Goal: Task Accomplishment & Management: Use online tool/utility

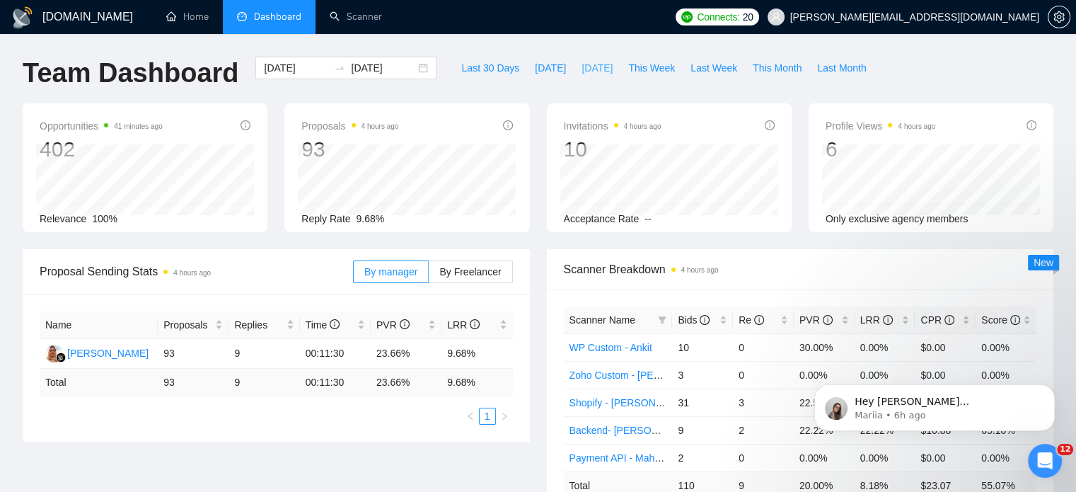
click at [592, 67] on span "[DATE]" at bounding box center [597, 68] width 31 height 16
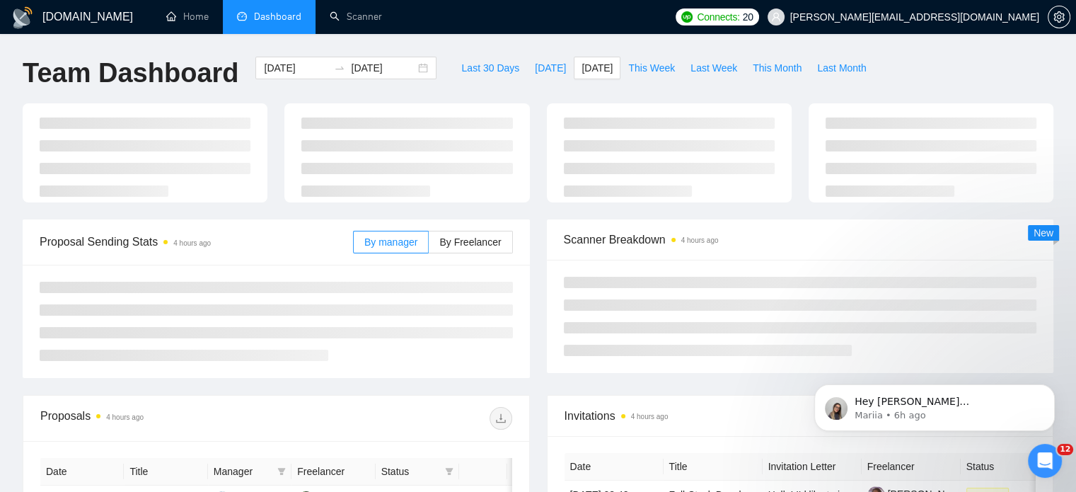
type input "[DATE]"
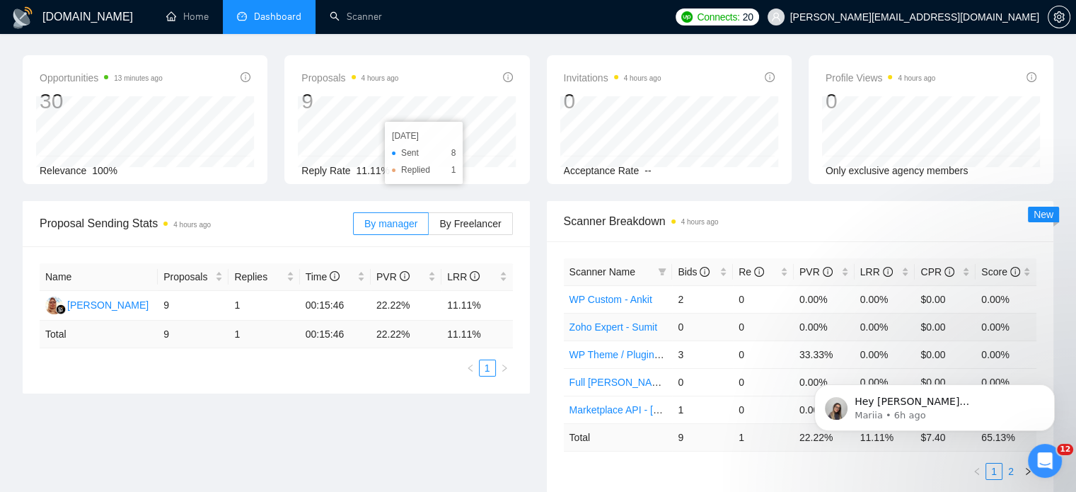
scroll to position [212, 0]
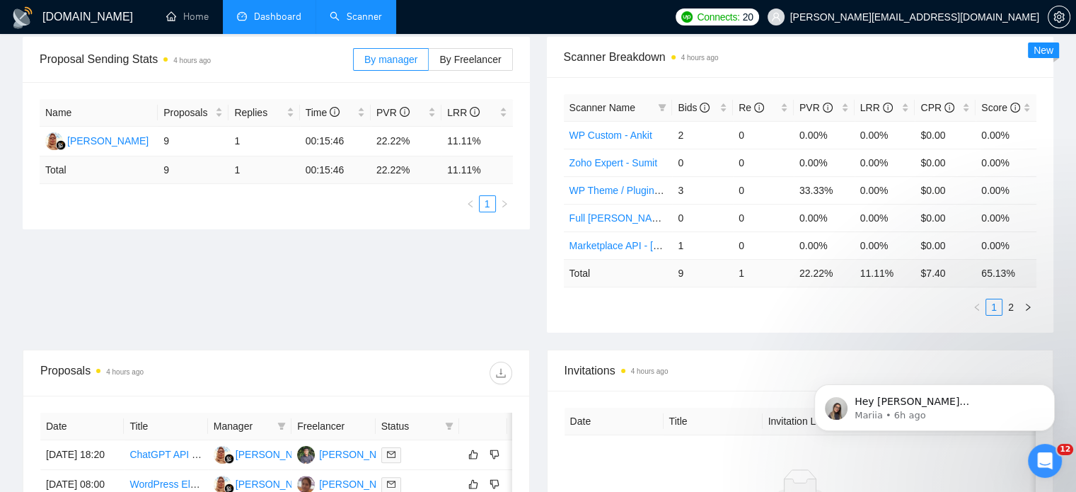
click at [355, 16] on link "Scanner" at bounding box center [356, 17] width 52 height 12
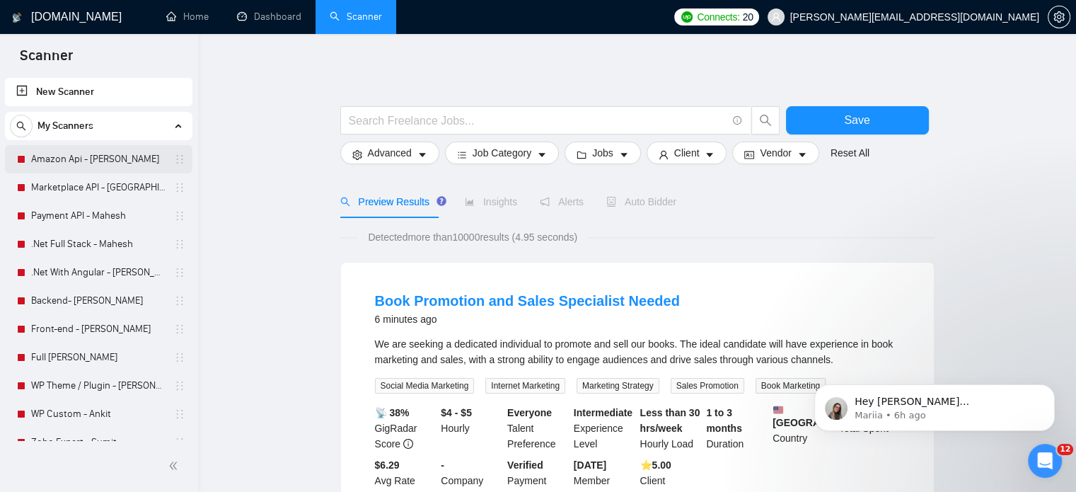
click at [75, 163] on link "Amazon Api - [PERSON_NAME]" at bounding box center [98, 159] width 134 height 28
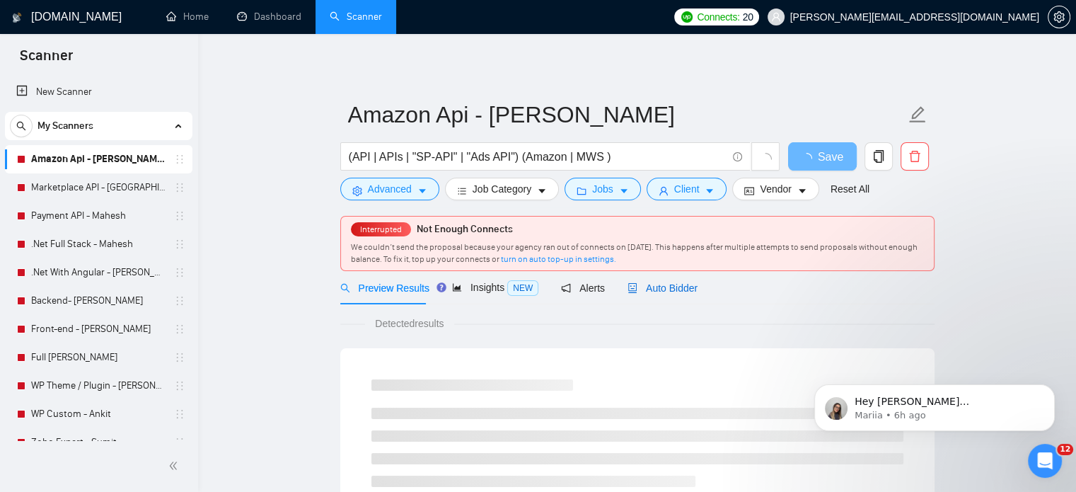
click at [653, 289] on span "Auto Bidder" at bounding box center [663, 287] width 70 height 11
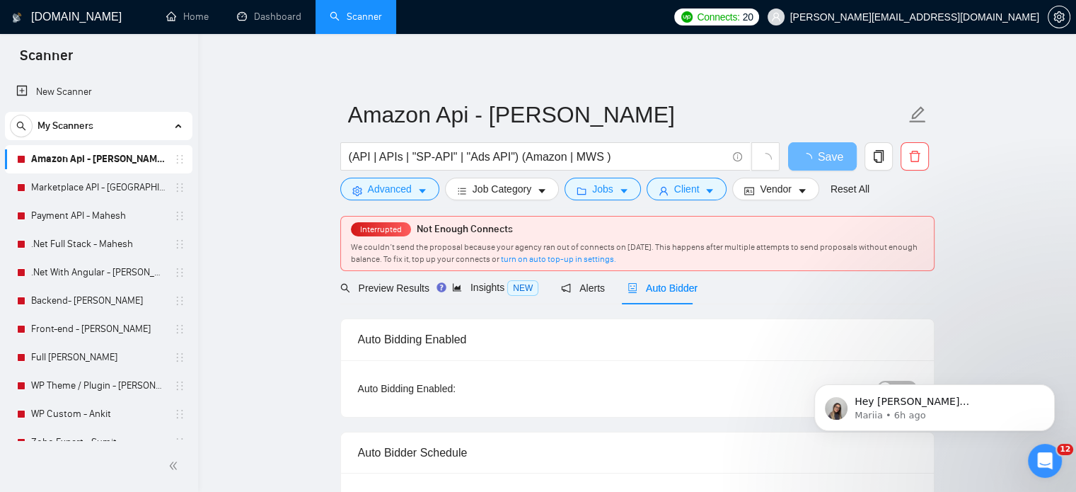
radio input "false"
radio input "true"
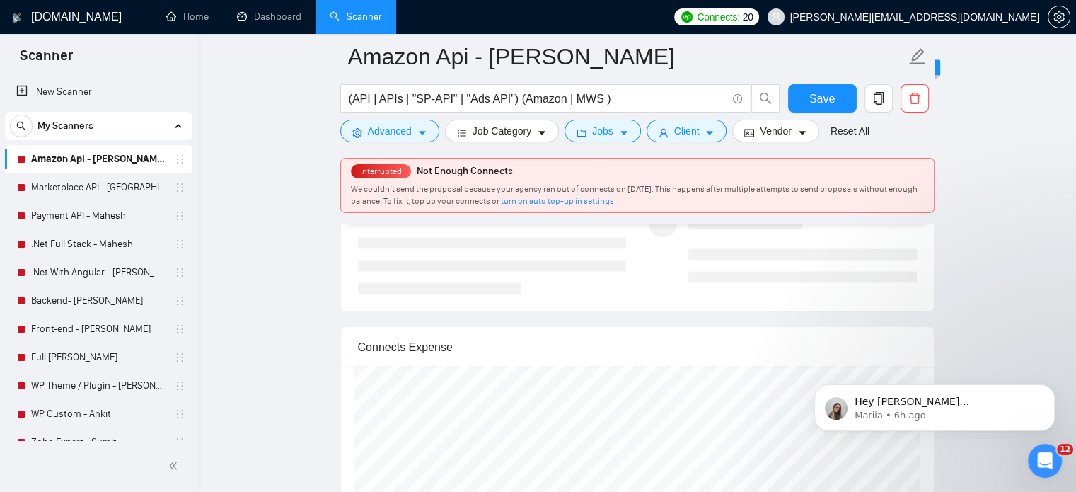
scroll to position [3185, 0]
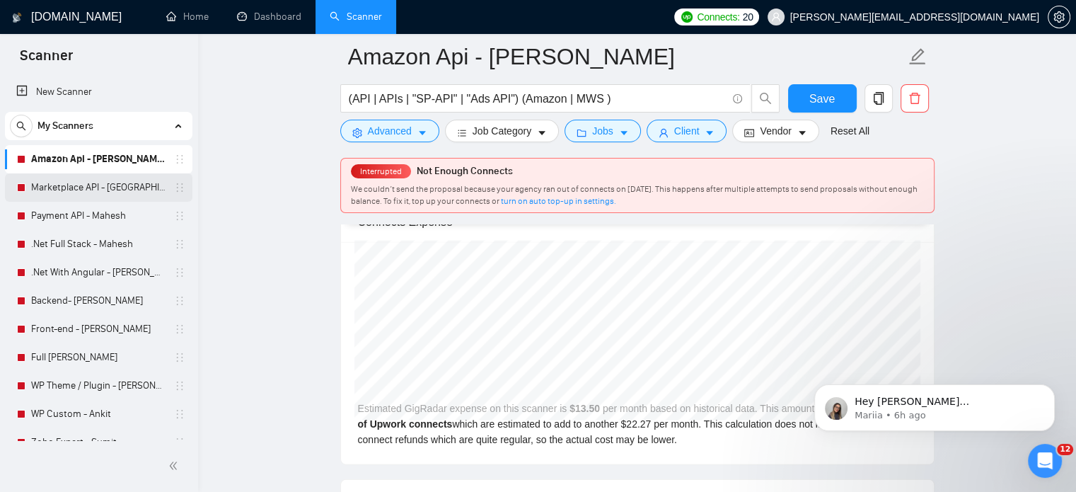
click at [50, 189] on link "Marketplace API - [GEOGRAPHIC_DATA]" at bounding box center [98, 187] width 134 height 28
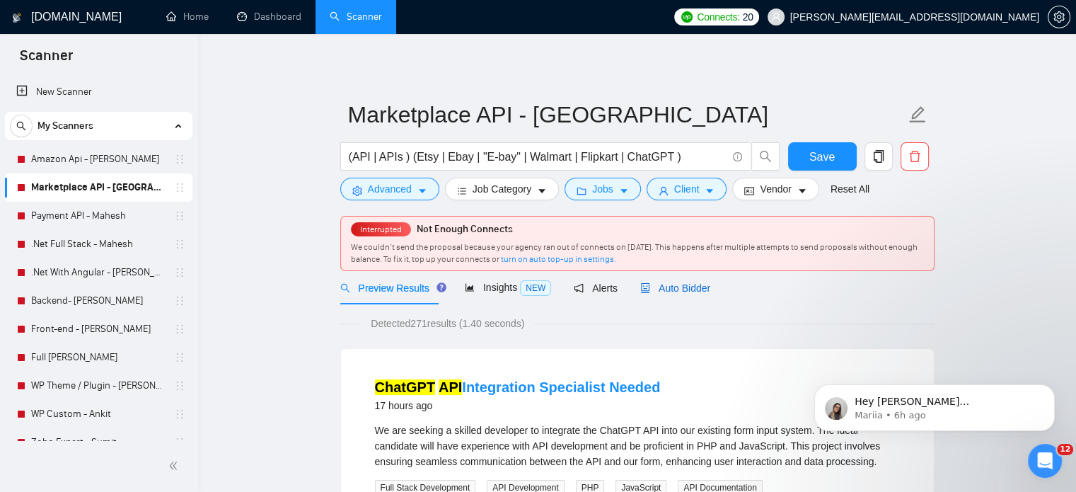
drag, startPoint x: 664, startPoint y: 286, endPoint x: 205, endPoint y: 85, distance: 501.3
click at [664, 286] on span "Auto Bidder" at bounding box center [675, 287] width 70 height 11
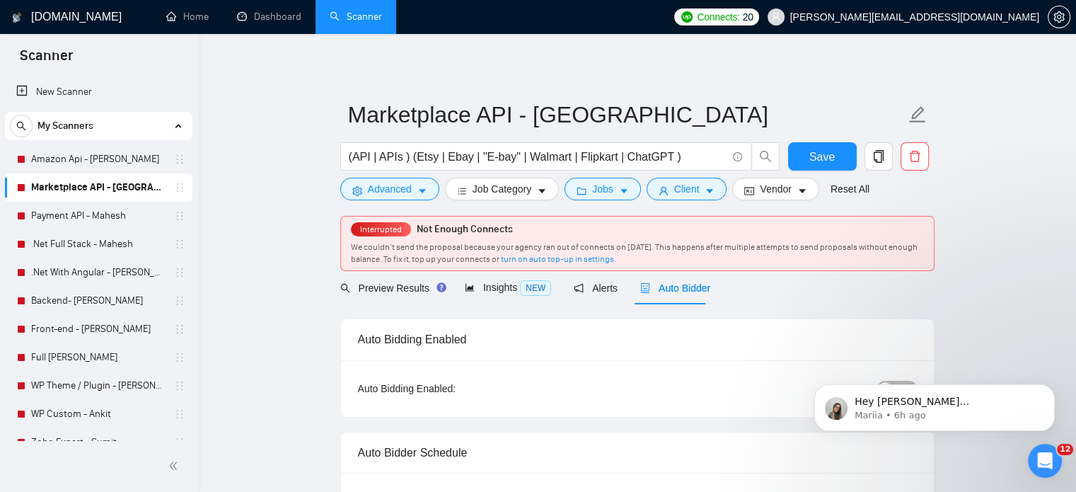
radio input "false"
radio input "true"
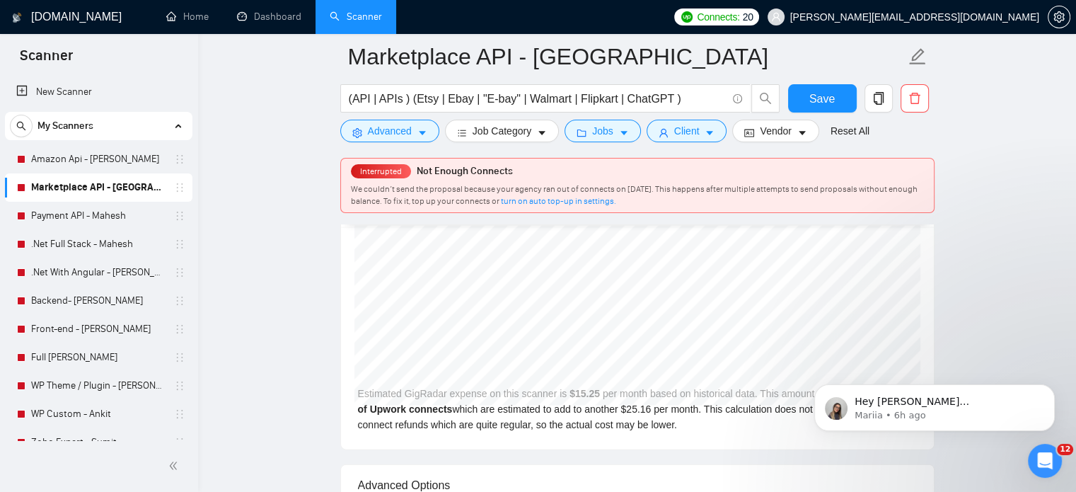
scroll to position [3043, 0]
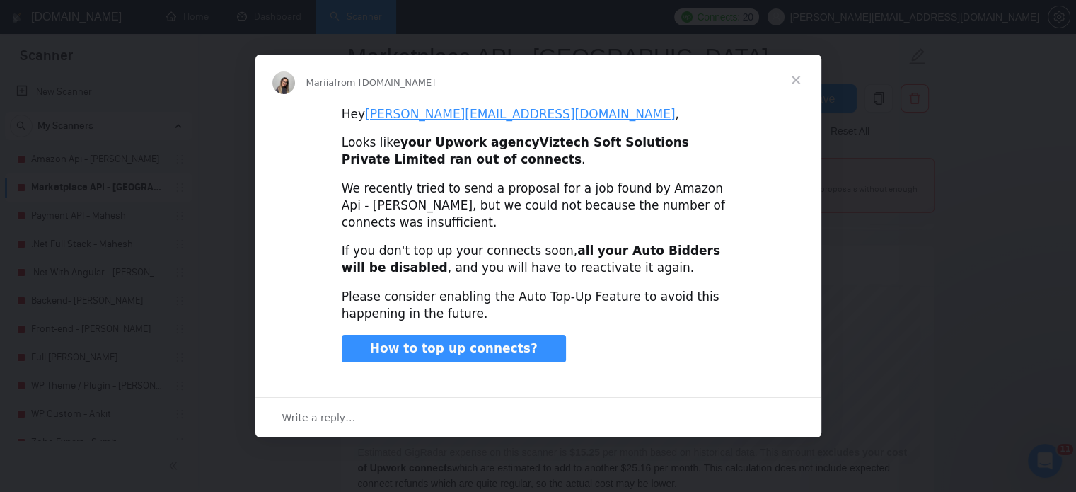
click at [793, 81] on span "Close" at bounding box center [796, 79] width 51 height 51
